Goal: Register for event/course

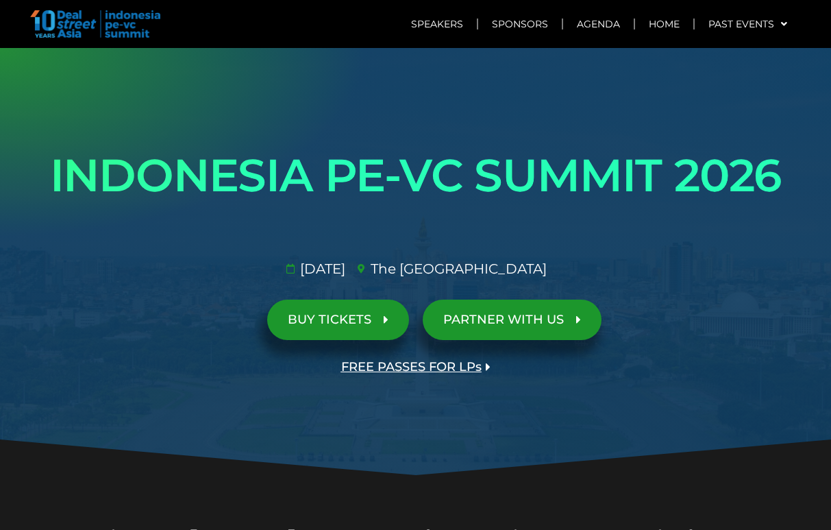
click at [335, 323] on span "BUY TICKETS" at bounding box center [330, 319] width 84 height 13
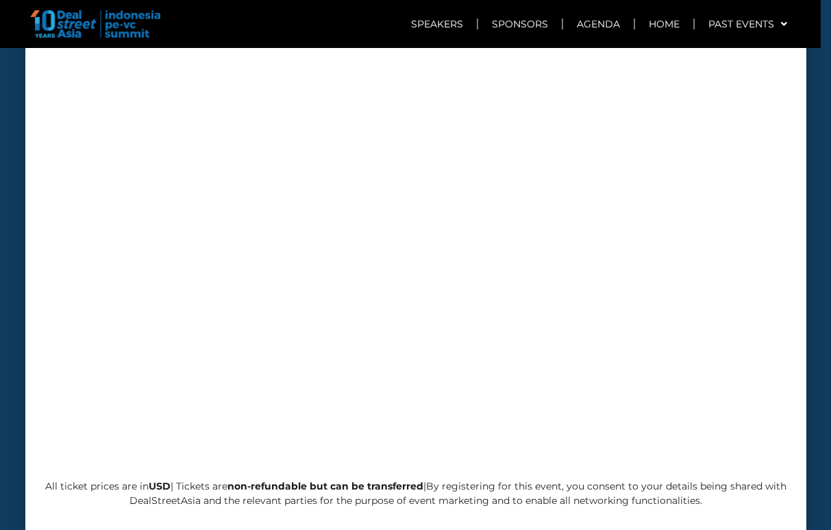
scroll to position [5021, 0]
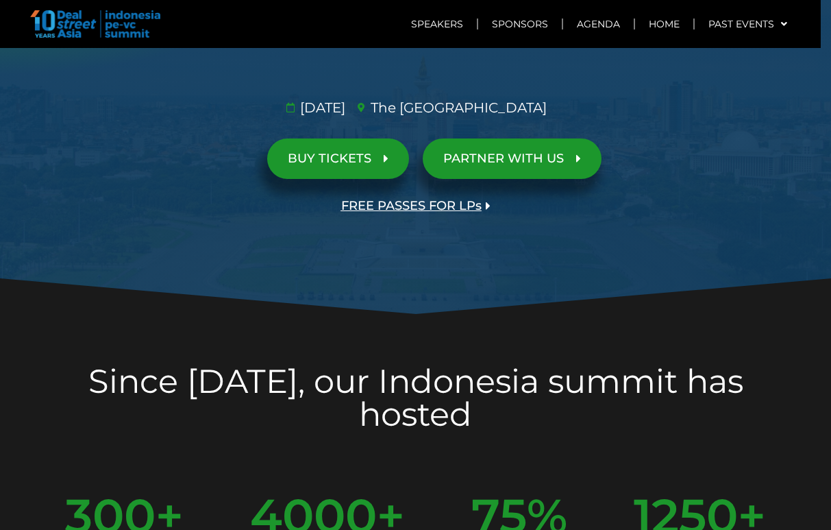
scroll to position [160, 0]
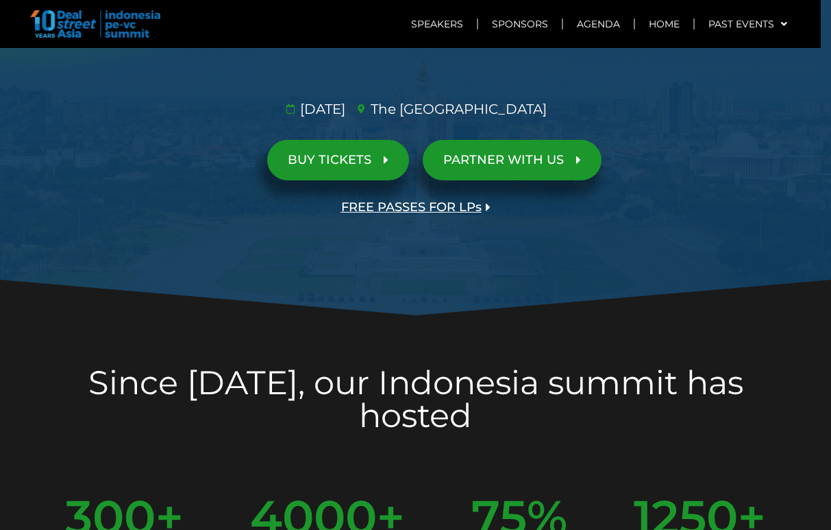
click at [342, 165] on span "BUY TICKETS" at bounding box center [330, 159] width 84 height 13
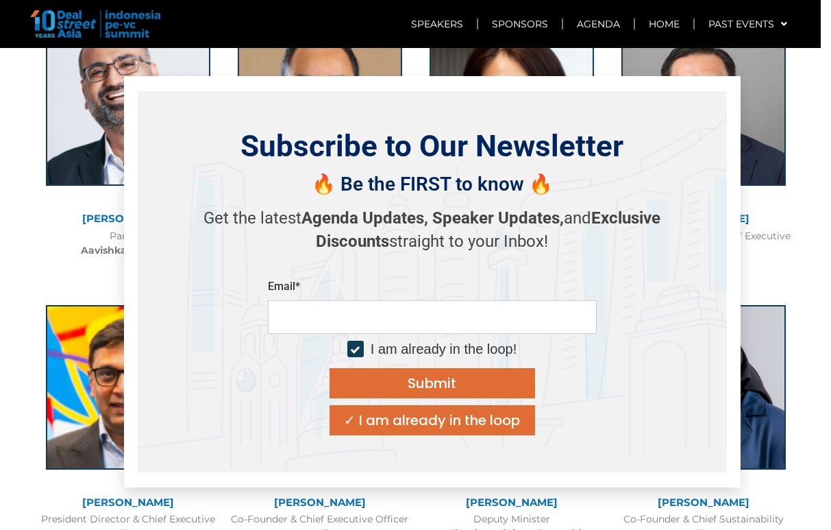
scroll to position [4152, 0]
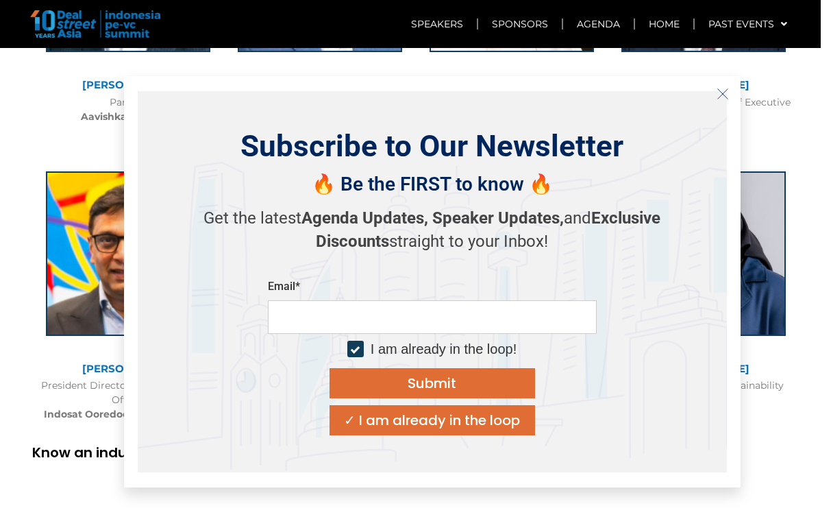
click at [723, 94] on icon "Close" at bounding box center [723, 94] width 12 height 12
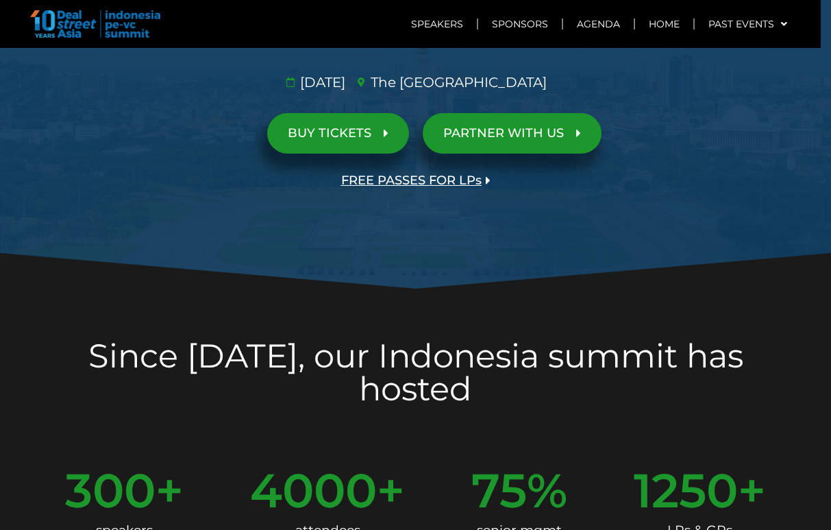
scroll to position [0, 0]
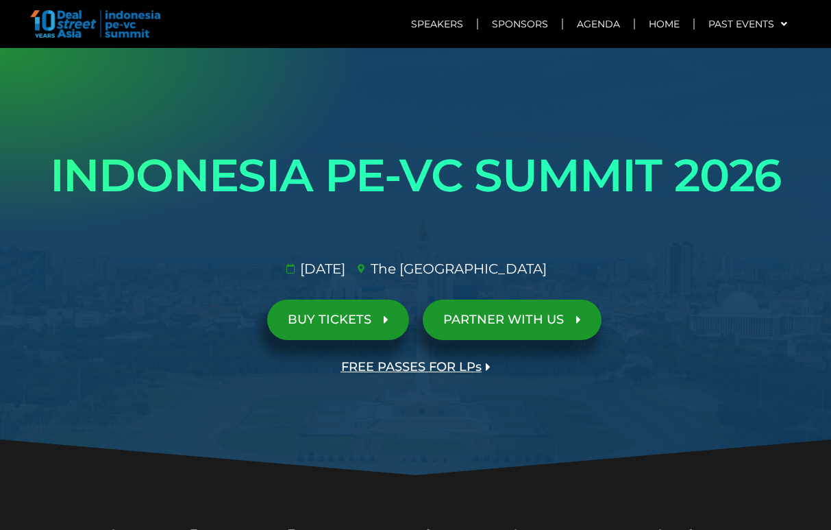
click at [348, 325] on span "BUY TICKETS" at bounding box center [330, 319] width 84 height 13
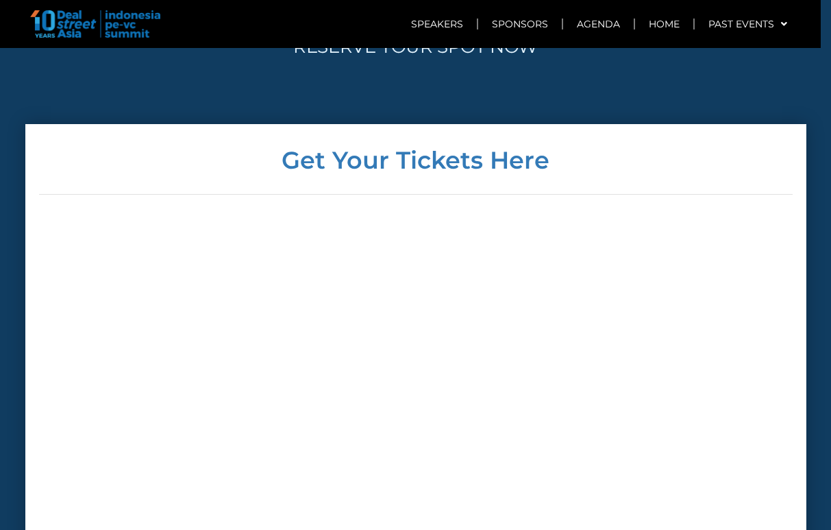
scroll to position [4796, 0]
